Goal: Task Accomplishment & Management: Use online tool/utility

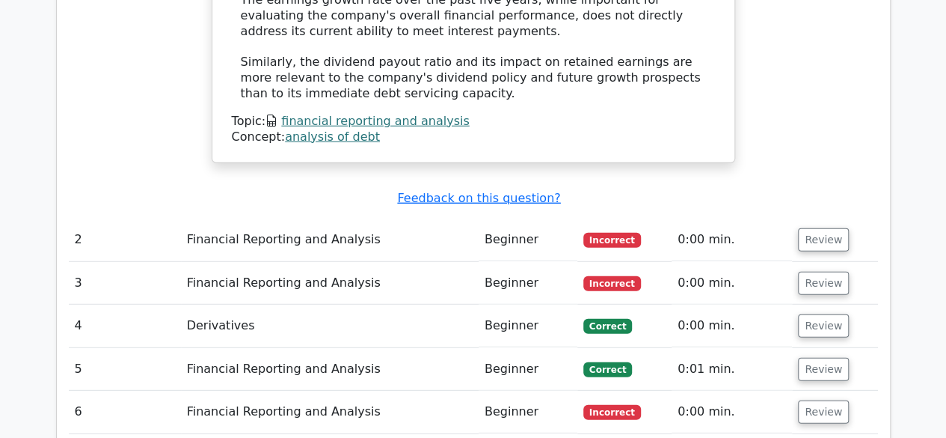
scroll to position [1924, 0]
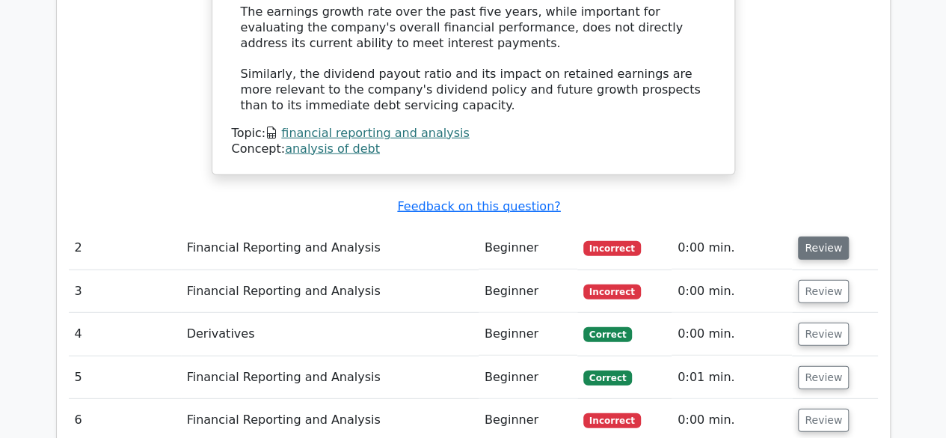
click at [806, 236] on button "Review" at bounding box center [823, 247] width 51 height 23
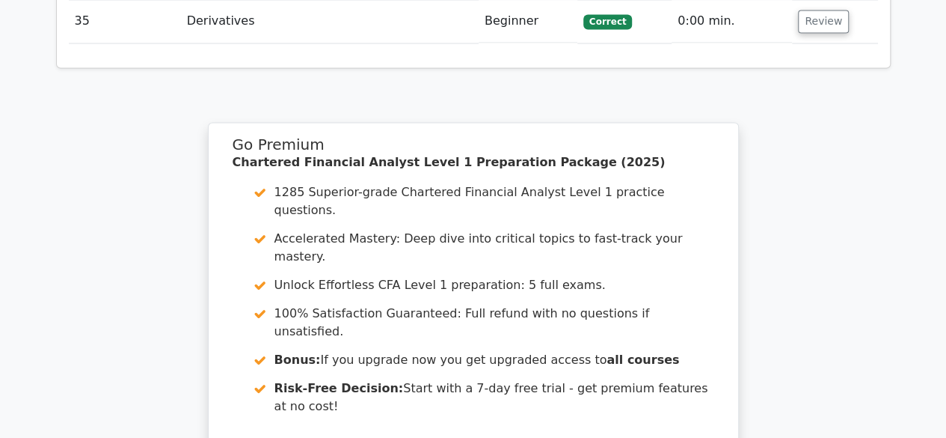
scroll to position [4282, 0]
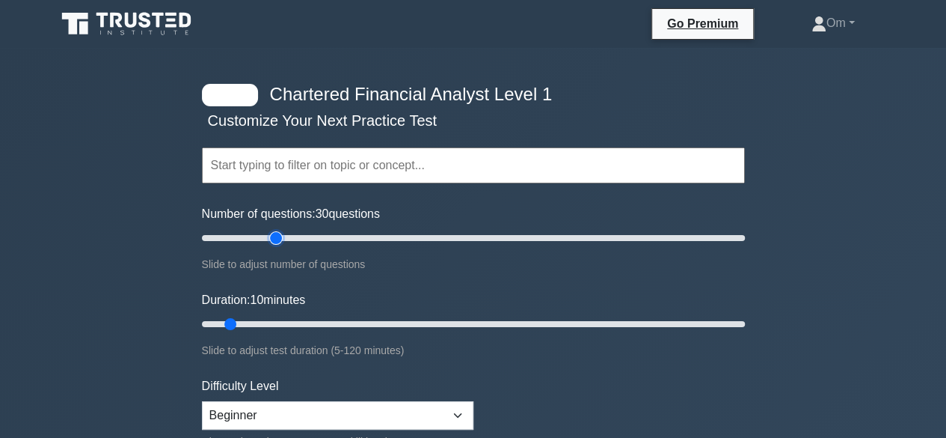
drag, startPoint x: 223, startPoint y: 237, endPoint x: 277, endPoint y: 236, distance: 53.9
type input "30"
click at [277, 236] on input "Number of questions: 30 questions" at bounding box center [473, 238] width 543 height 18
drag, startPoint x: 230, startPoint y: 324, endPoint x: 316, endPoint y: 331, distance: 85.6
type input "30"
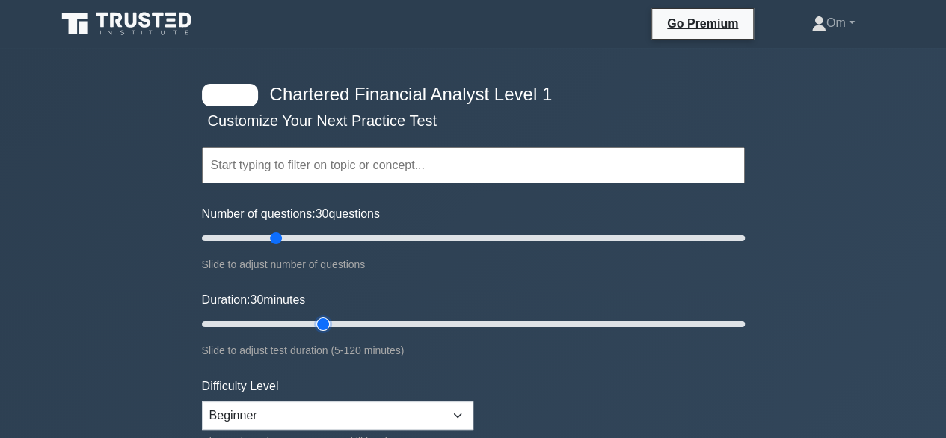
click at [316, 331] on input "Duration: 30 minutes" at bounding box center [473, 324] width 543 height 18
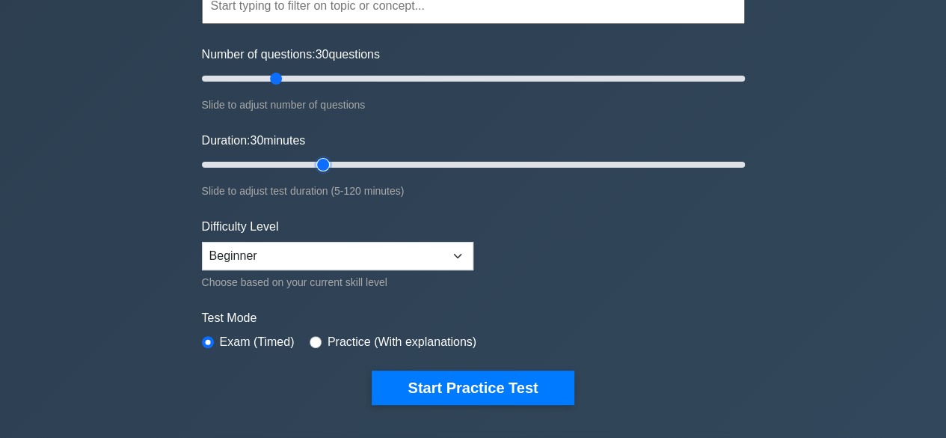
scroll to position [155, 0]
